Goal: Find specific page/section: Find specific page/section

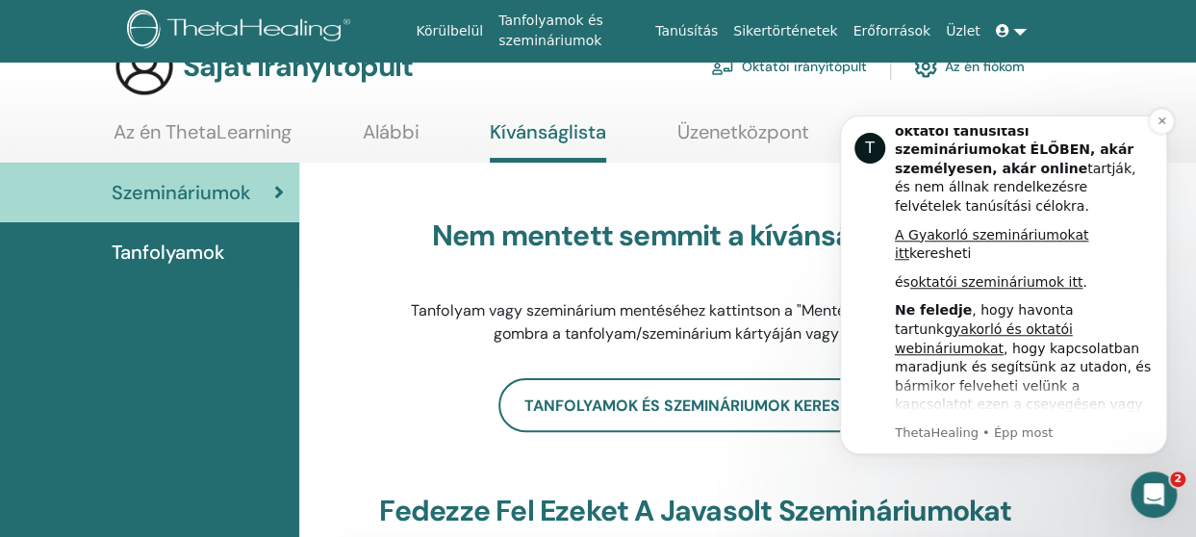
scroll to position [807, 0]
click at [967, 322] on link "gyakorló és oktatói webináriumokat" at bounding box center [984, 339] width 178 height 35
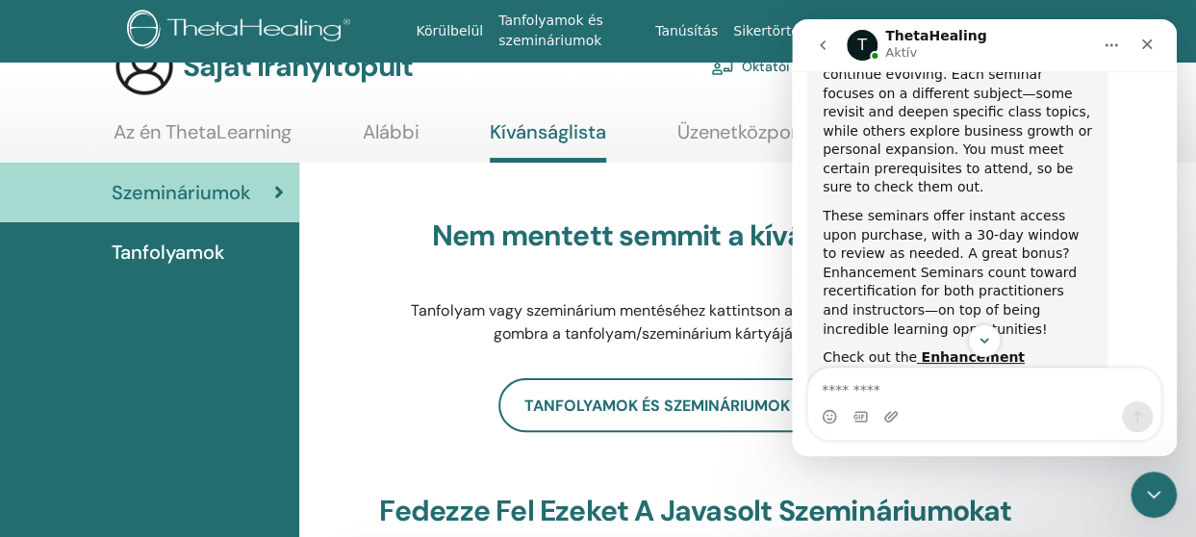
scroll to position [564, 0]
click at [1146, 43] on icon "Bezárás" at bounding box center [1147, 44] width 11 height 11
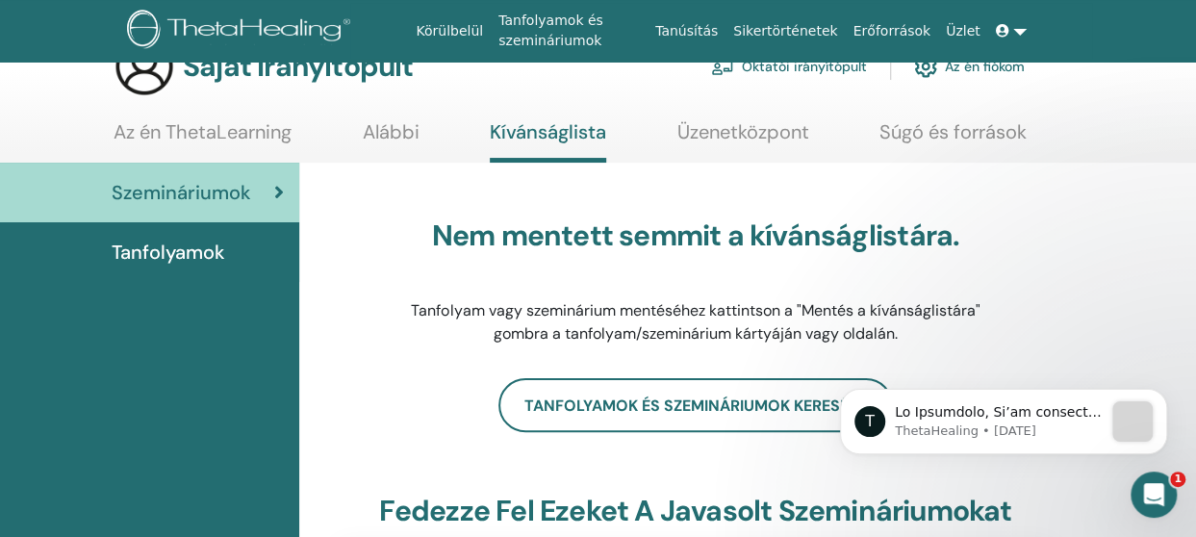
scroll to position [0, 0]
click at [1007, 417] on p "üzenet értesítés a ThetaHealing-től, 30 héttel ezelőtt. Szia Krisztina, Örömmel…" at bounding box center [999, 412] width 208 height 19
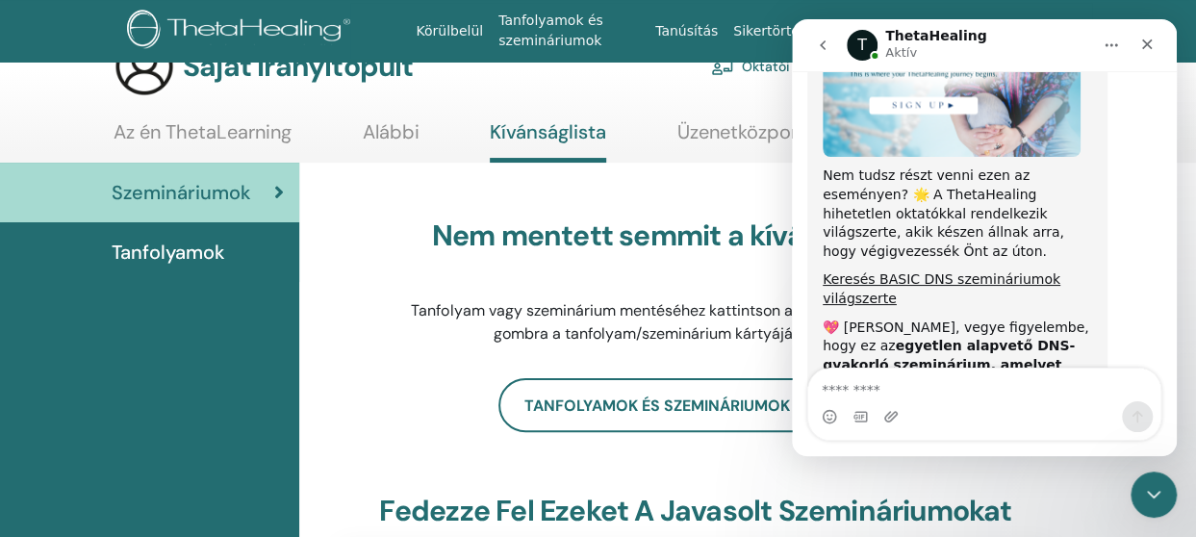
scroll to position [1175, 0]
click at [1146, 46] on icon "Bezárás" at bounding box center [1146, 44] width 15 height 15
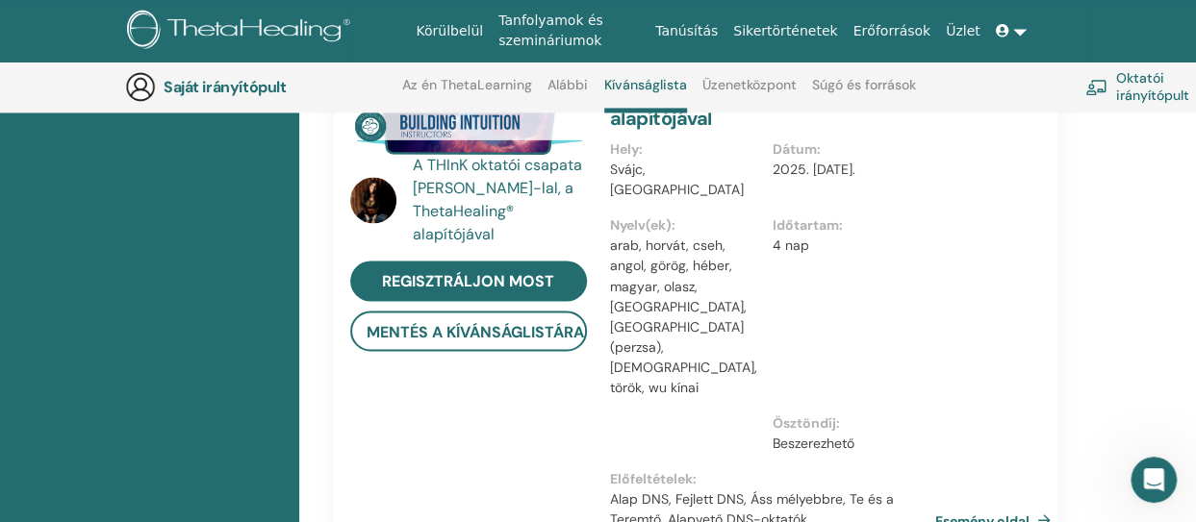
scroll to position [1456, 0]
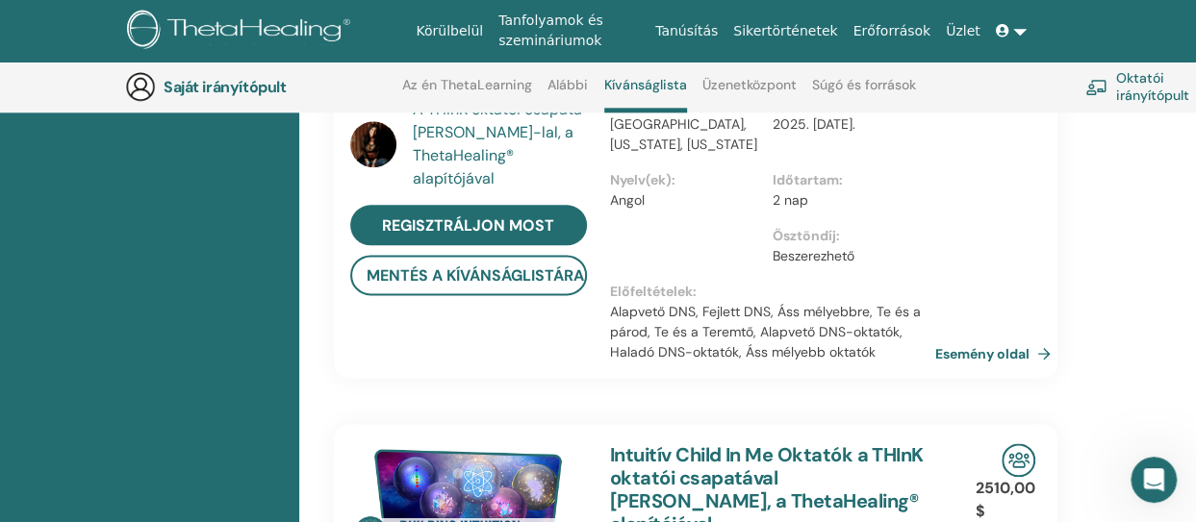
scroll to position [1099, 1]
click at [1142, 91] on font "Oktatói irányítópult" at bounding box center [1175, 86] width 122 height 35
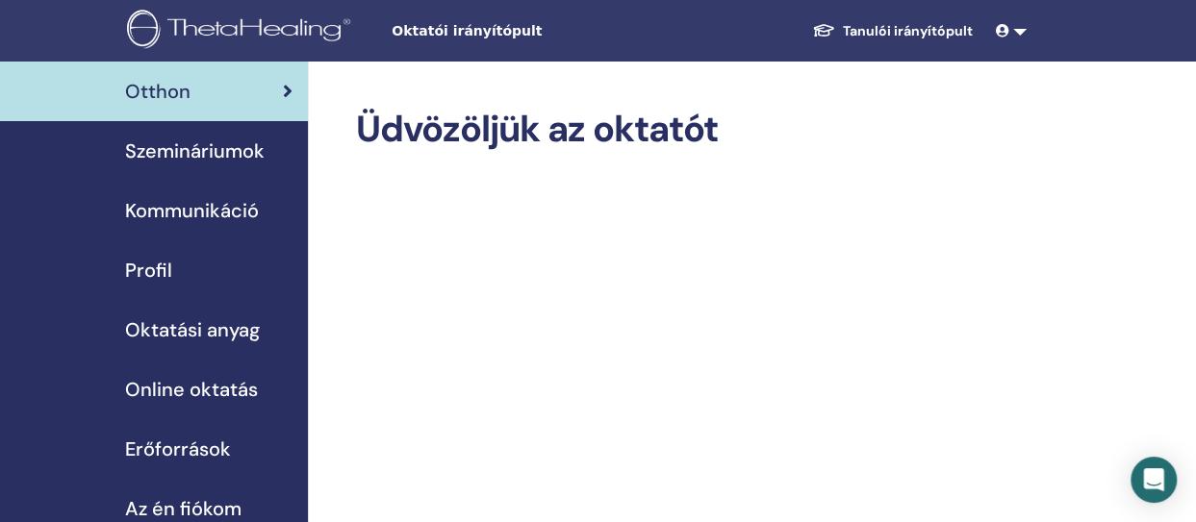
click at [162, 324] on span "Oktatási anyag" at bounding box center [192, 330] width 135 height 29
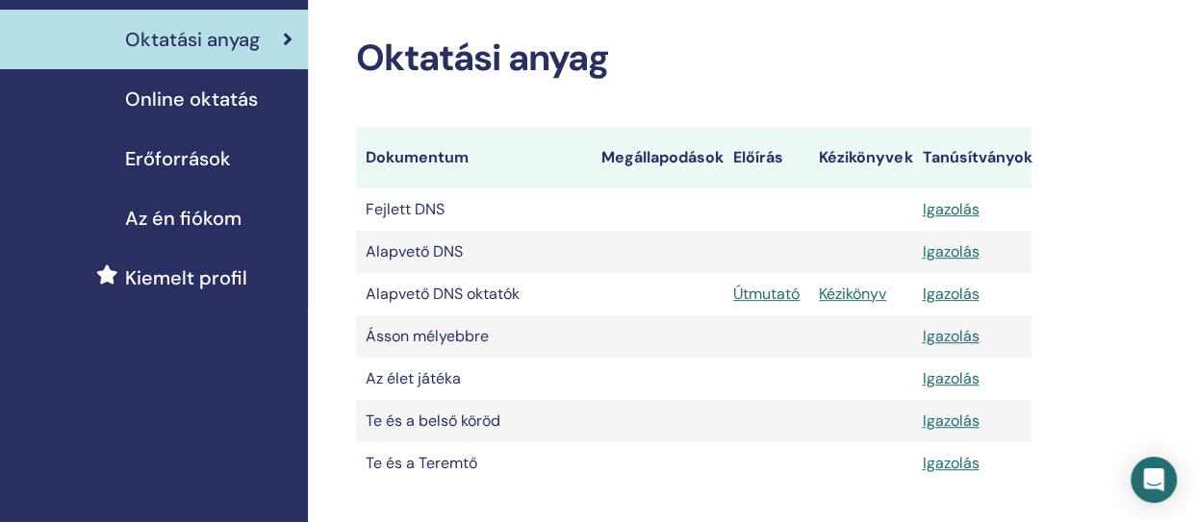
scroll to position [301, 0]
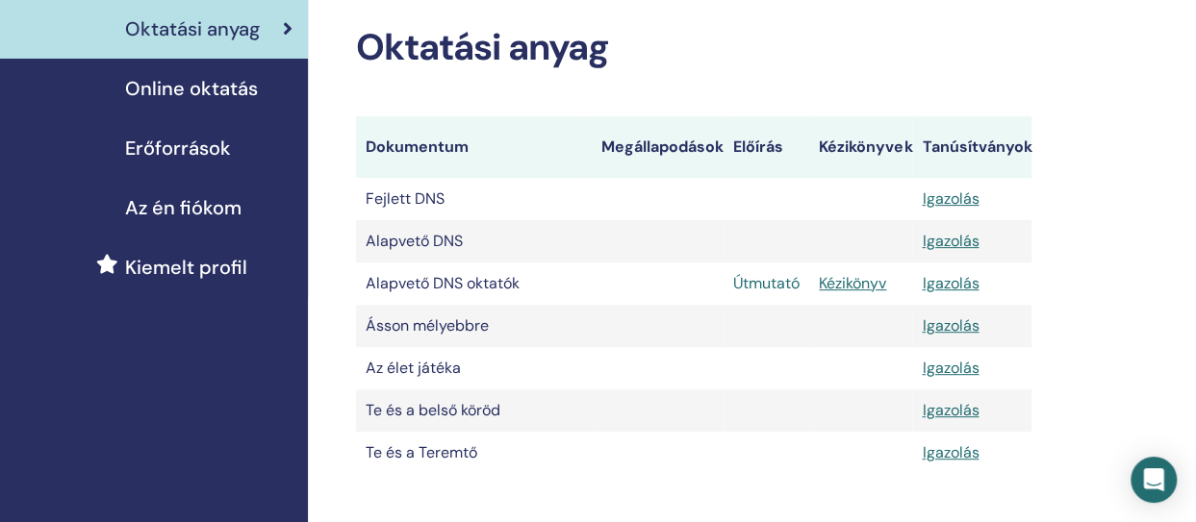
click at [774, 284] on link "Útmutató" at bounding box center [766, 283] width 66 height 20
